Goal: Transaction & Acquisition: Book appointment/travel/reservation

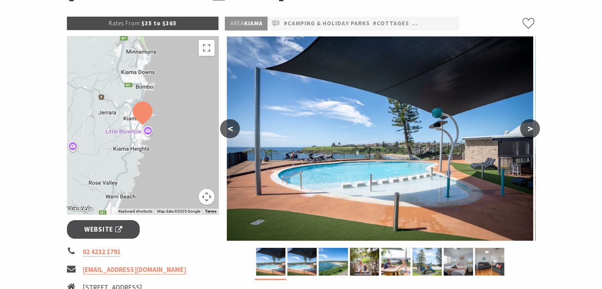
scroll to position [158, 0]
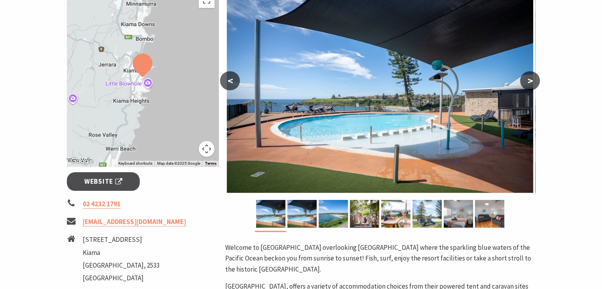
click at [528, 86] on button ">" at bounding box center [530, 80] width 20 height 19
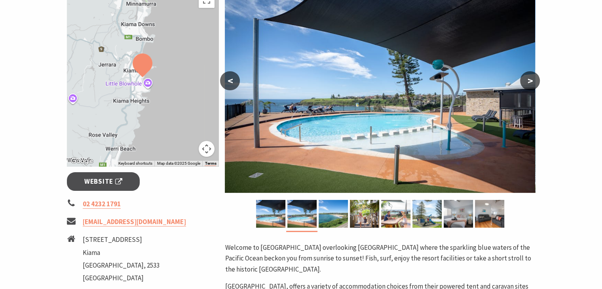
click at [528, 86] on button ">" at bounding box center [530, 80] width 20 height 19
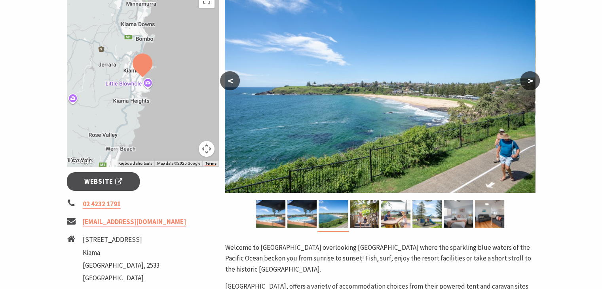
click at [528, 86] on button ">" at bounding box center [530, 80] width 20 height 19
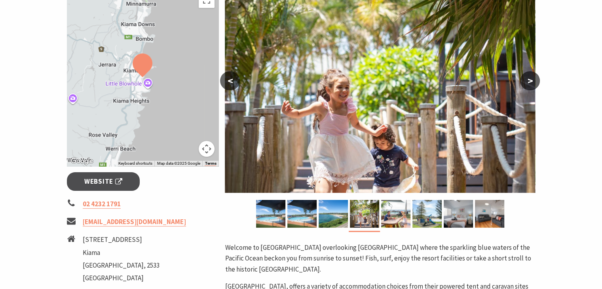
click at [528, 86] on button ">" at bounding box center [530, 80] width 20 height 19
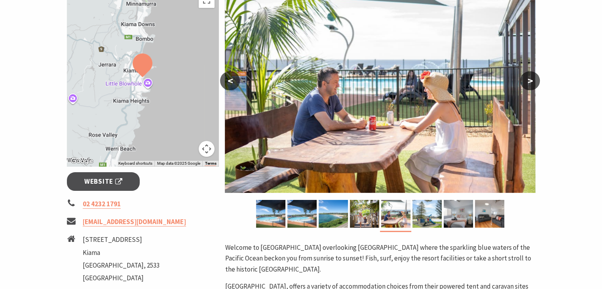
click at [528, 86] on button ">" at bounding box center [530, 80] width 20 height 19
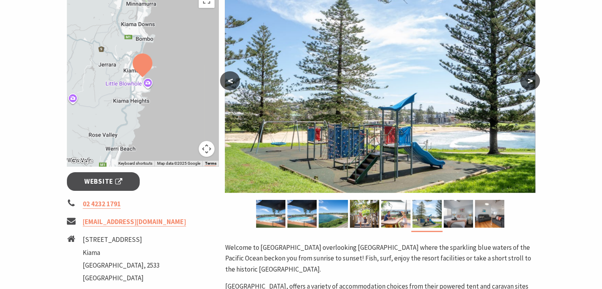
click at [528, 86] on button ">" at bounding box center [530, 80] width 20 height 19
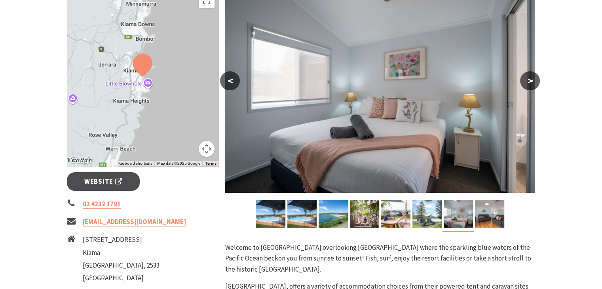
click at [528, 86] on button ">" at bounding box center [530, 80] width 20 height 19
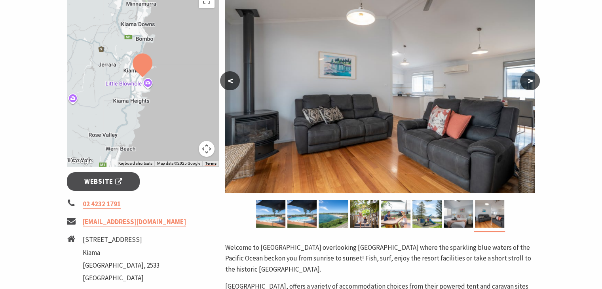
click at [528, 86] on button ">" at bounding box center [530, 80] width 20 height 19
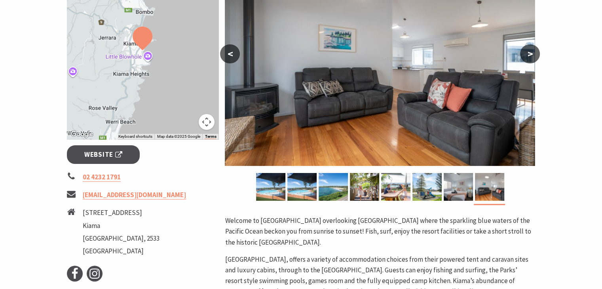
scroll to position [198, 0]
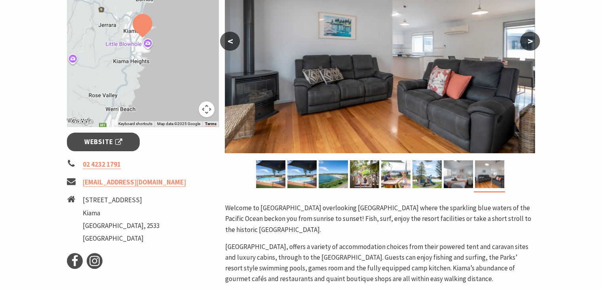
click at [534, 42] on button ">" at bounding box center [530, 41] width 20 height 19
click at [529, 43] on button ">" at bounding box center [530, 41] width 20 height 19
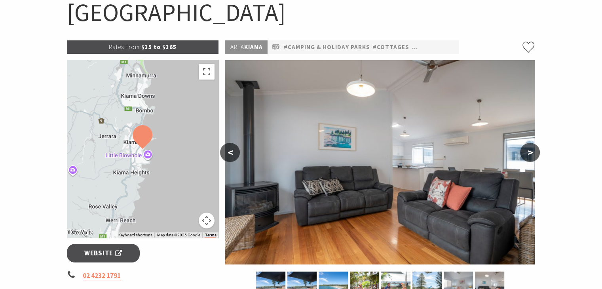
scroll to position [0, 0]
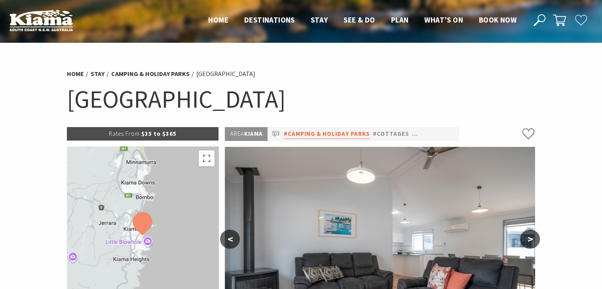
click at [335, 135] on link "#Camping & Holiday Parks" at bounding box center [326, 134] width 86 height 10
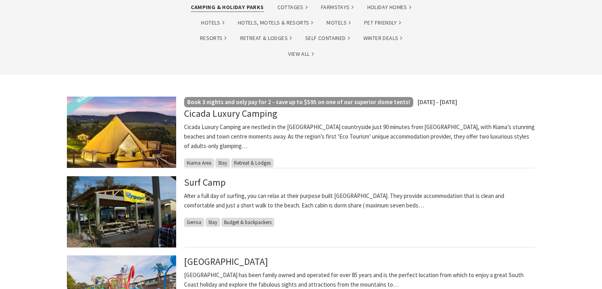
scroll to position [158, 0]
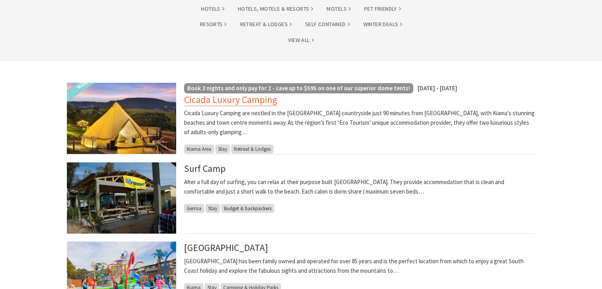
click at [206, 100] on link "Cicada Luxury Camping" at bounding box center [230, 99] width 93 height 13
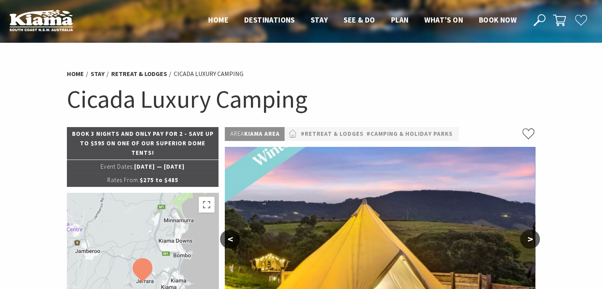
select select "3"
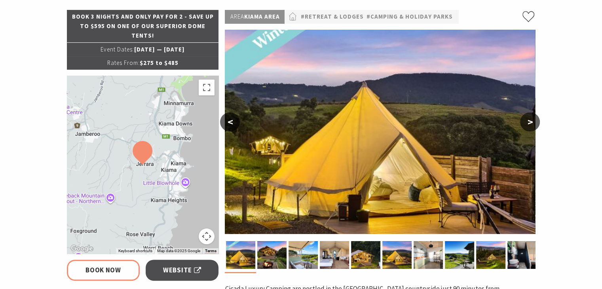
scroll to position [119, 0]
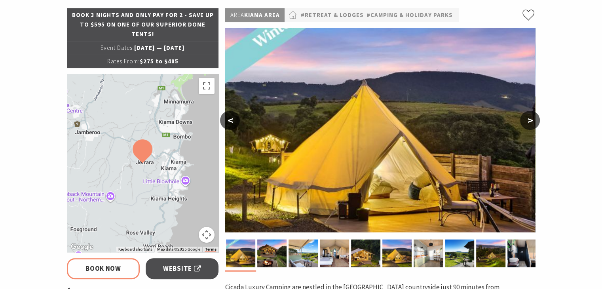
click at [526, 120] on button ">" at bounding box center [530, 120] width 20 height 19
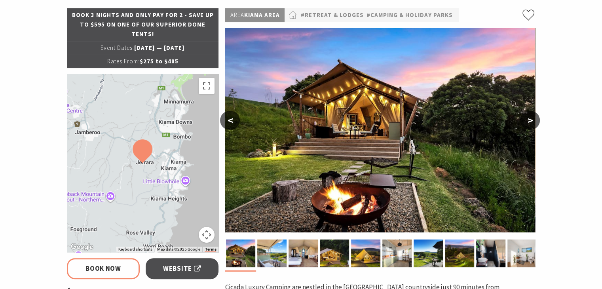
click at [526, 120] on button ">" at bounding box center [530, 120] width 20 height 19
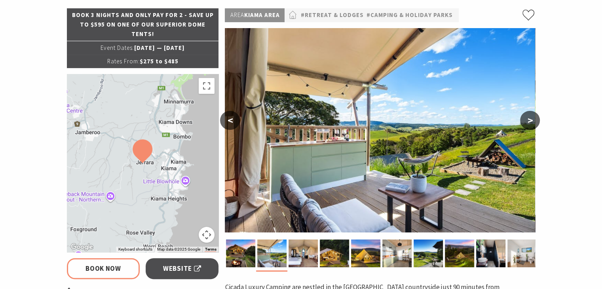
click at [526, 120] on button ">" at bounding box center [530, 120] width 20 height 19
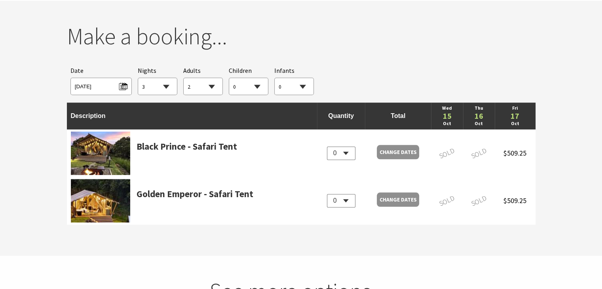
scroll to position [752, 0]
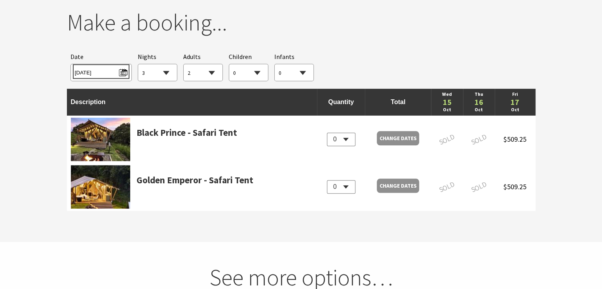
click at [122, 69] on span "Wed 15/10/2025" at bounding box center [101, 71] width 53 height 11
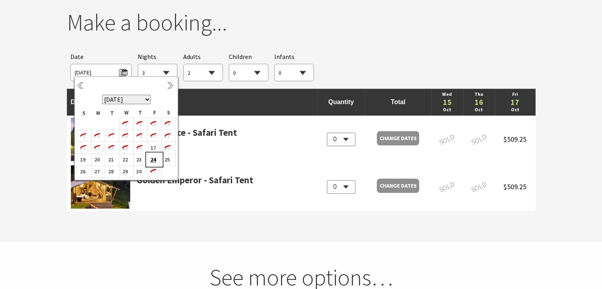
click at [155, 161] on b "24" at bounding box center [153, 159] width 10 height 10
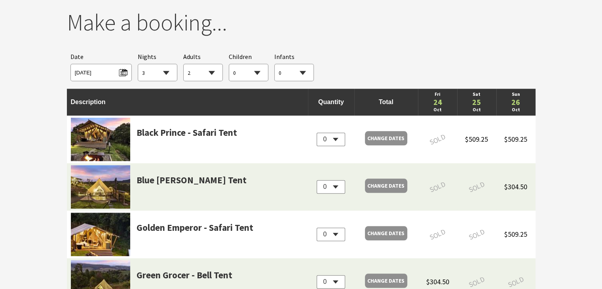
click at [214, 74] on select "0 1 2 3 4 5 6 7 8 9 10 11 12 13 14 15 16 17 18 19 20 21 22 23 24 25 26 27 28 29…" at bounding box center [203, 72] width 39 height 17
select select "6"
click at [184, 64] on select "0 1 2 3 4 5 6 7 8 9 10 11 12 13 14 15 16 17 18 19 20 21 22 23 24 25 26 27 28 29…" at bounding box center [203, 72] width 39 height 17
click at [256, 72] on select "0 1 2 3 4 5 6 7 8 9 10 11 12 13 14 15 16 17 18 19 20 21 22 23 24 25 26 27 28 29…" at bounding box center [248, 72] width 39 height 17
select select "2"
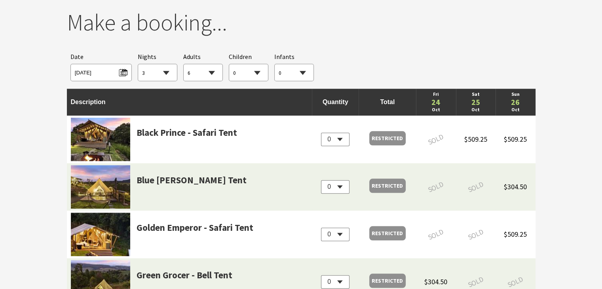
click at [229, 64] on select "0 1 2 3 4 5 6 7 8 9 10 11 12 13 14 15 16 17 18 19 20 21 22 23 24 25 26 27 28 29…" at bounding box center [248, 72] width 39 height 17
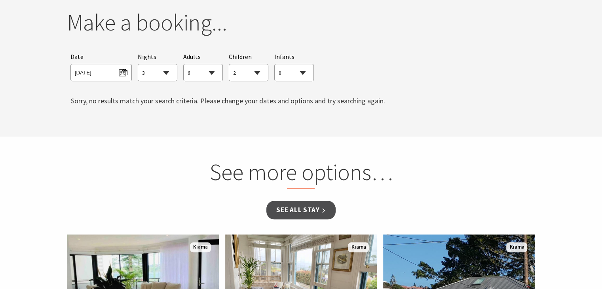
click at [213, 72] on select "0 1 2 3 4 5 6 7 8 9 10 11 12 13 14 15 16 17 18 19 20 21 22 23 24 25 26 27 28 29…" at bounding box center [203, 72] width 39 height 17
select select "2"
click at [184, 64] on select "0 1 2 3 4 5 6 7 8 9 10 11 12 13 14 15 16 17 18 19 20 21 22 23 24 25 26 27 28 29…" at bounding box center [203, 72] width 39 height 17
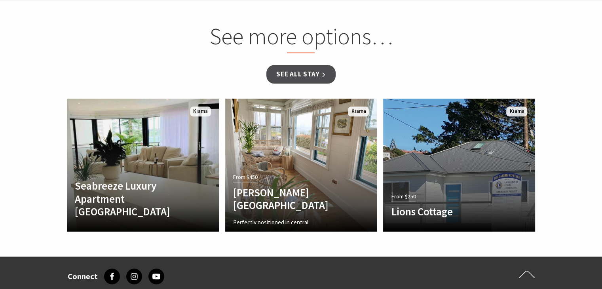
scroll to position [910, 0]
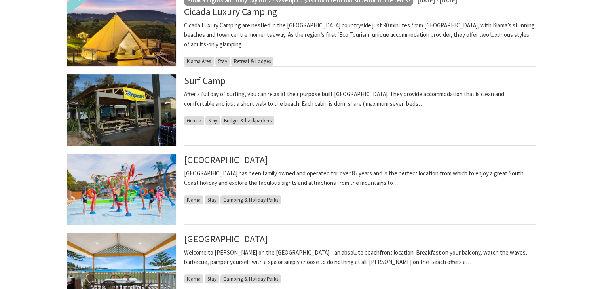
scroll to position [198, 0]
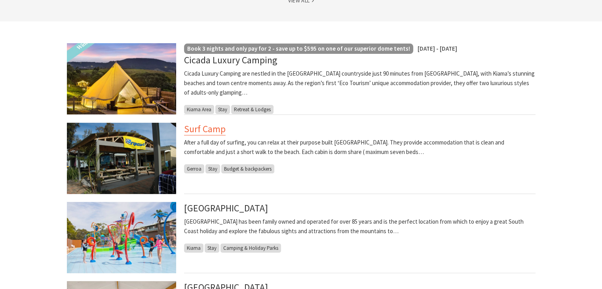
click at [218, 131] on link "Surf Camp" at bounding box center [205, 129] width 42 height 13
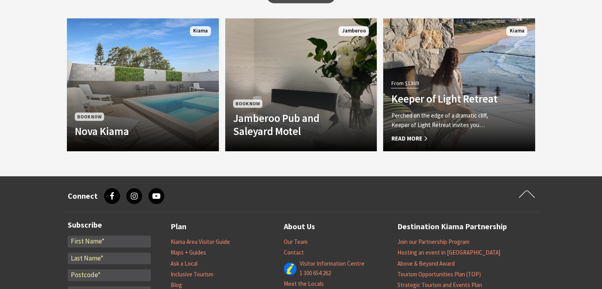
scroll to position [712, 0]
